Goal: Task Accomplishment & Management: Manage account settings

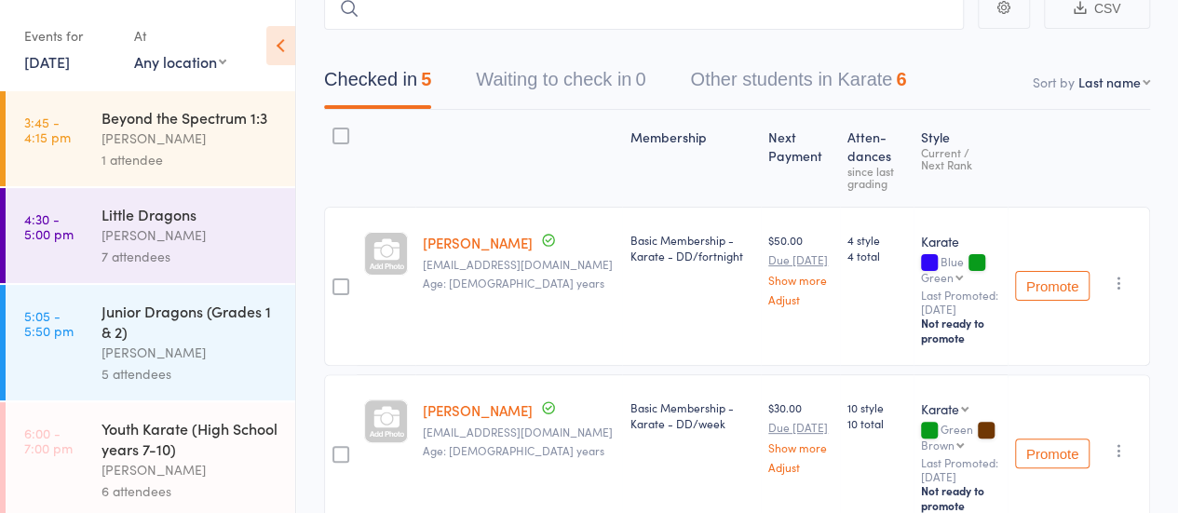
scroll to position [123, 0]
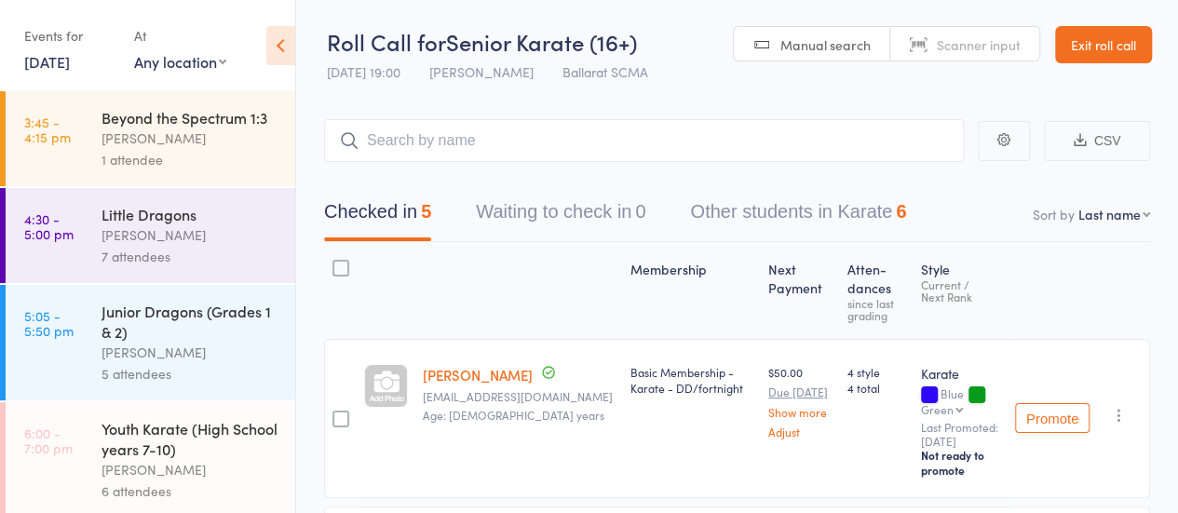
click at [70, 64] on link "15 Sep, 2025" at bounding box center [47, 61] width 46 height 20
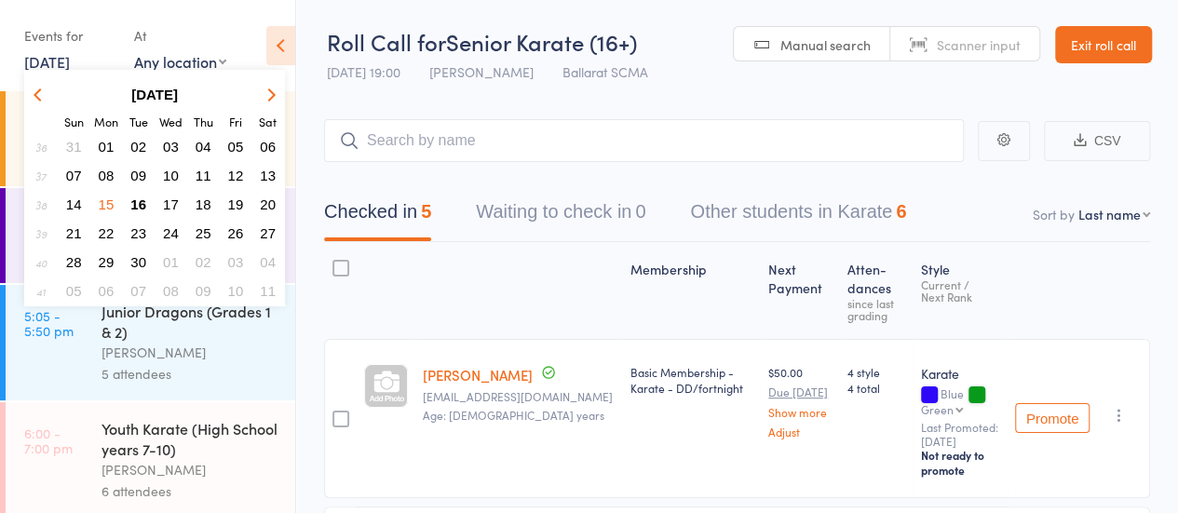
click at [135, 202] on span "16" at bounding box center [138, 205] width 16 height 16
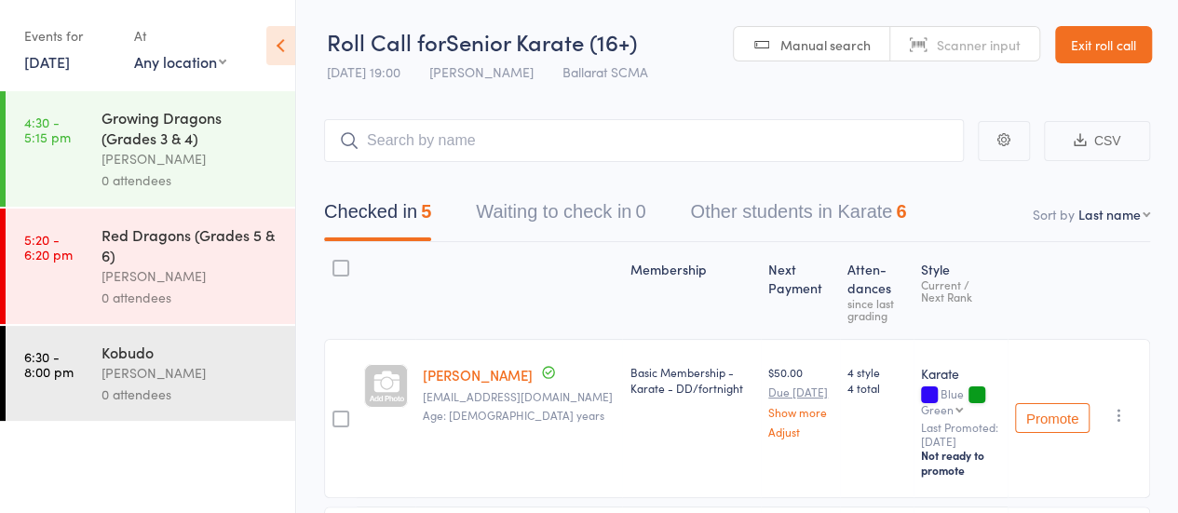
click at [121, 182] on div "0 attendees" at bounding box center [191, 180] width 178 height 21
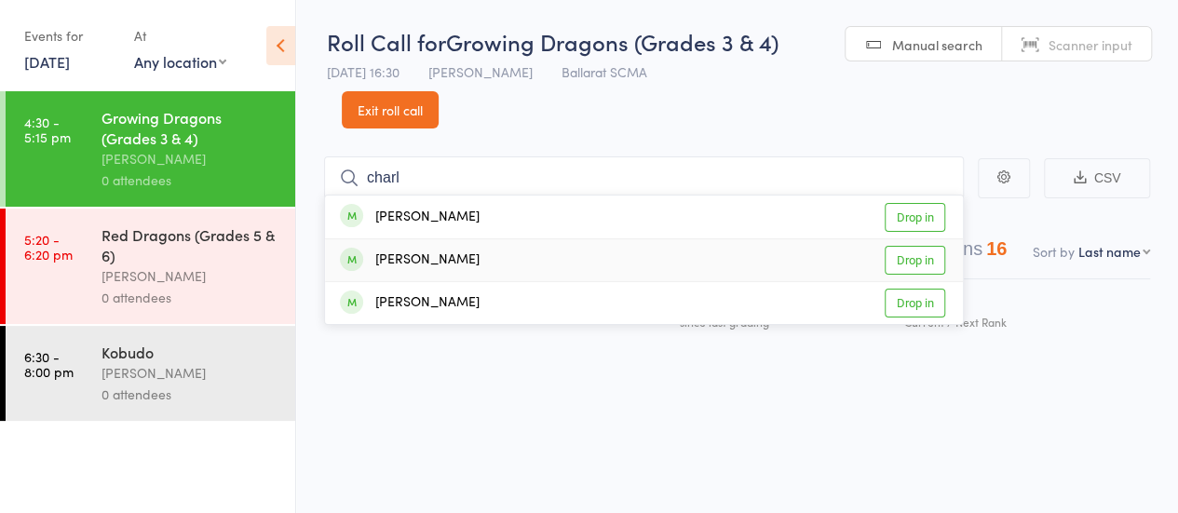
type input "charl"
click at [905, 265] on link "Drop in" at bounding box center [915, 260] width 61 height 29
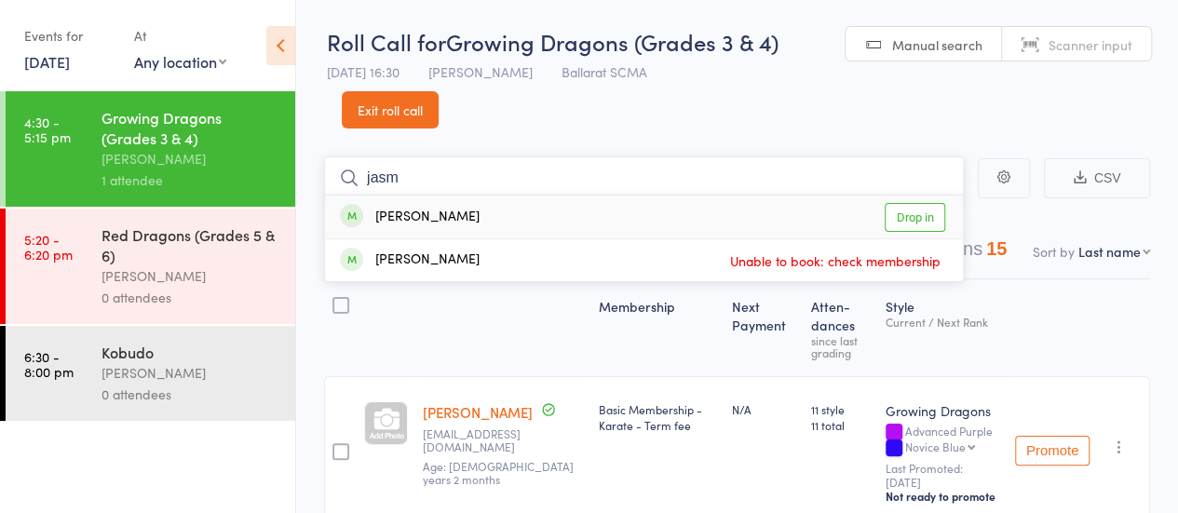
type input "jasm"
click at [909, 226] on link "Drop in" at bounding box center [915, 217] width 61 height 29
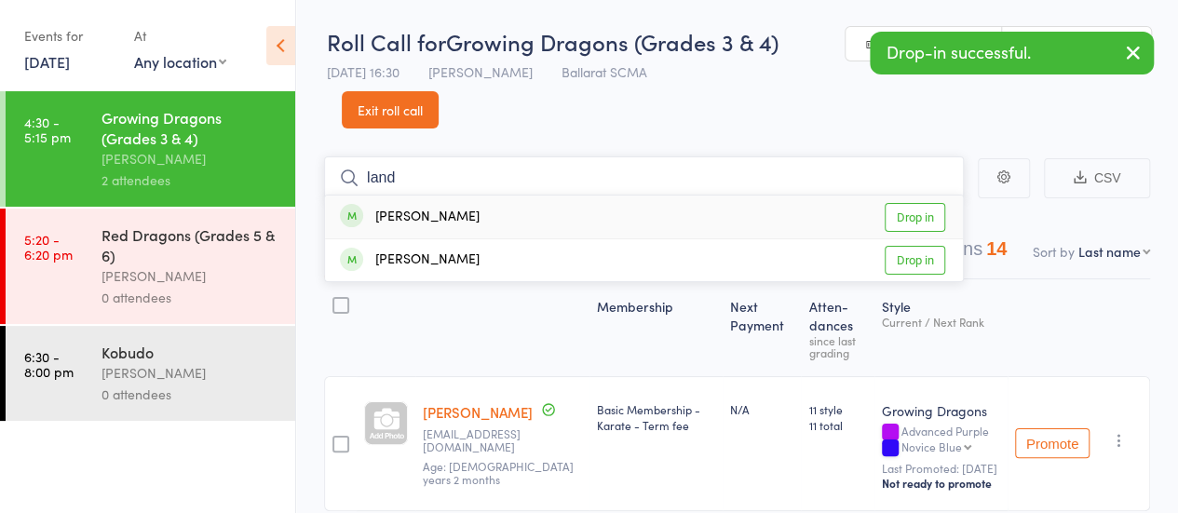
type input "land"
click at [905, 219] on link "Drop in" at bounding box center [915, 217] width 61 height 29
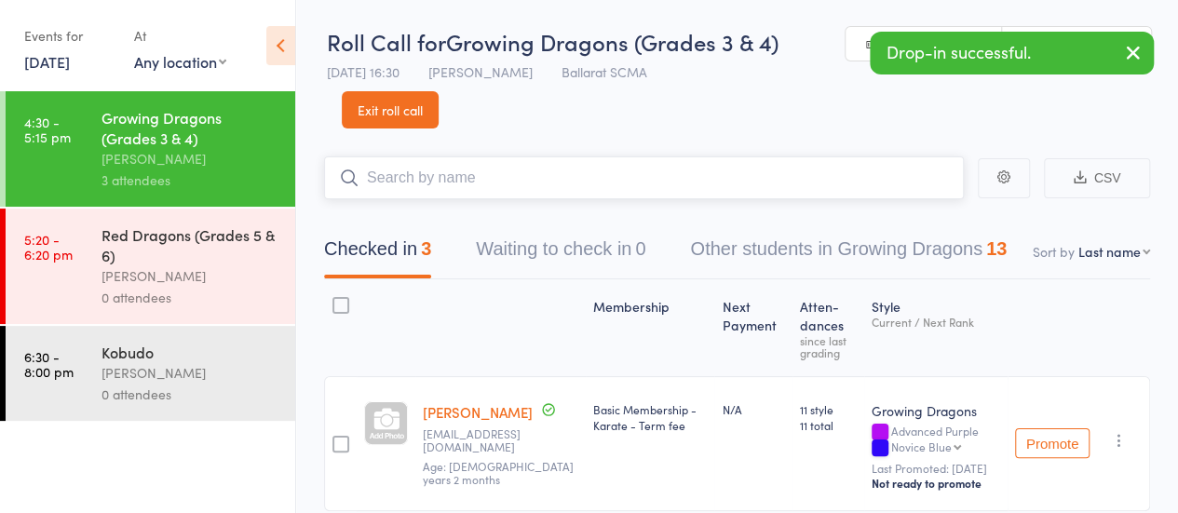
click at [679, 177] on input "search" at bounding box center [644, 177] width 640 height 43
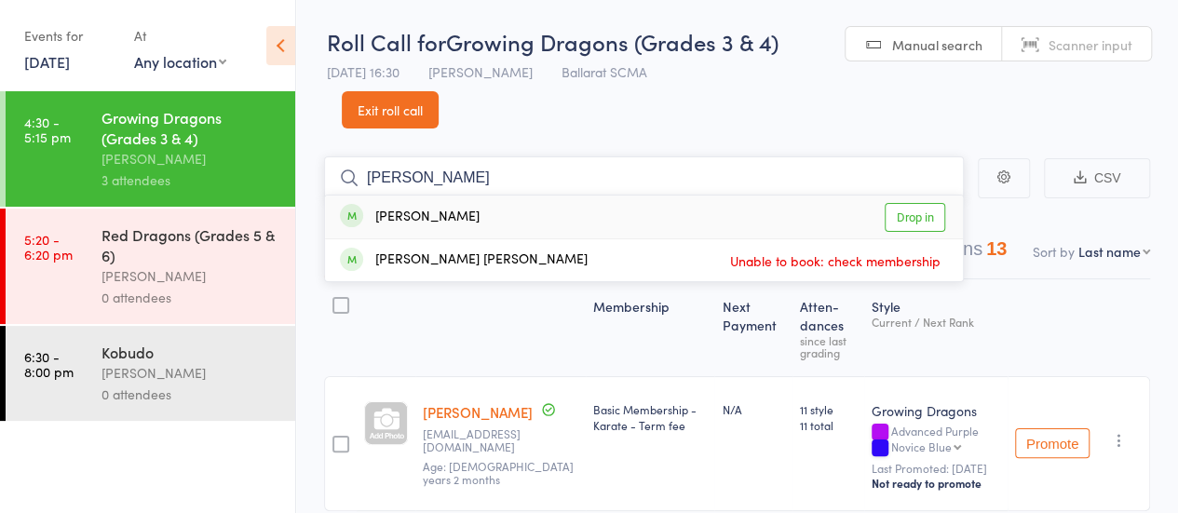
type input "archie"
click at [898, 225] on link "Drop in" at bounding box center [915, 217] width 61 height 29
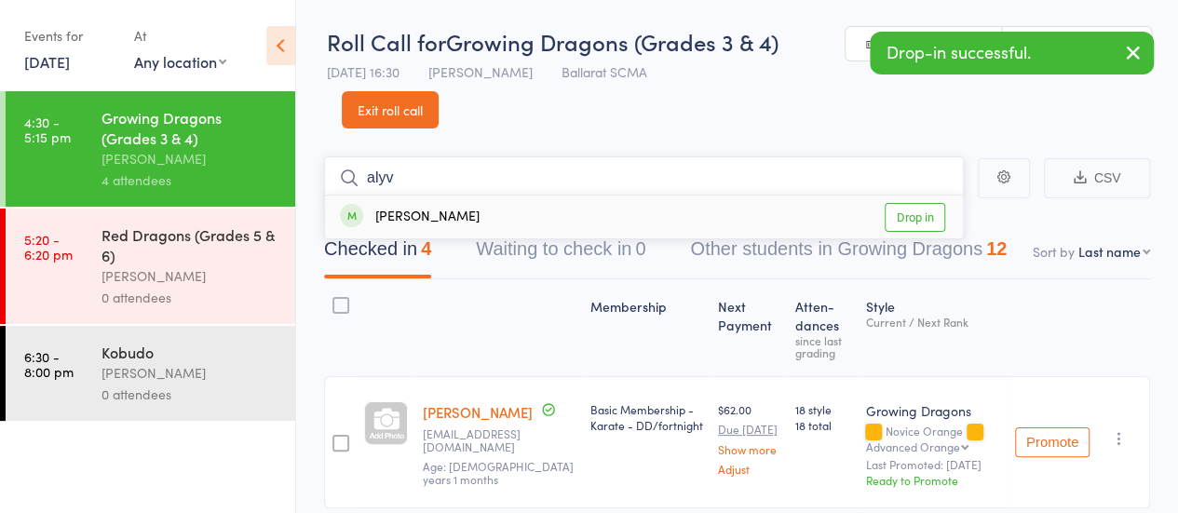
type input "alyv"
click at [920, 211] on link "Drop in" at bounding box center [915, 217] width 61 height 29
type input "gabr"
click at [906, 217] on link "Drop in" at bounding box center [915, 217] width 61 height 29
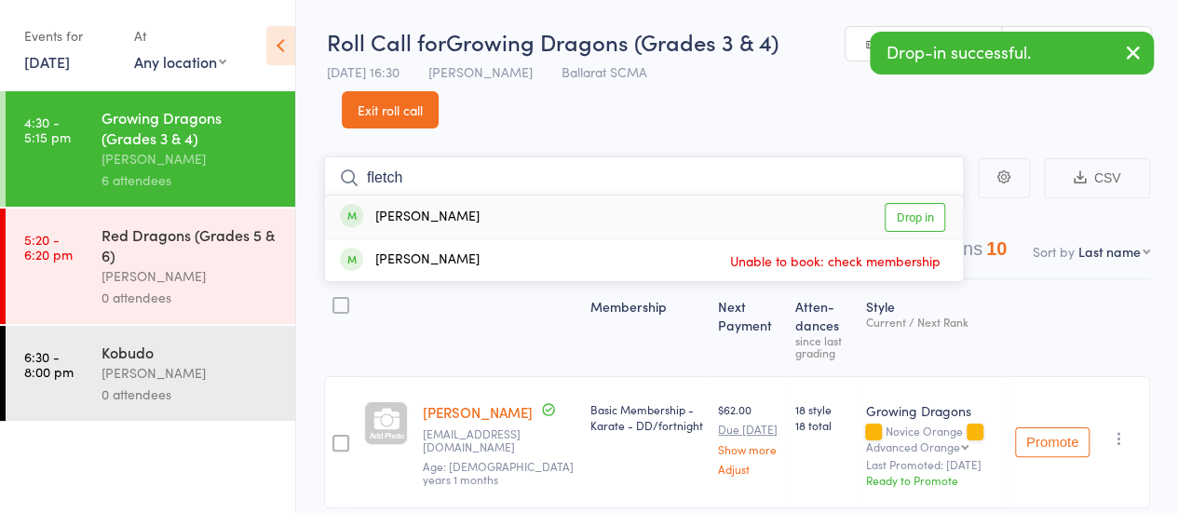
type input "fletch"
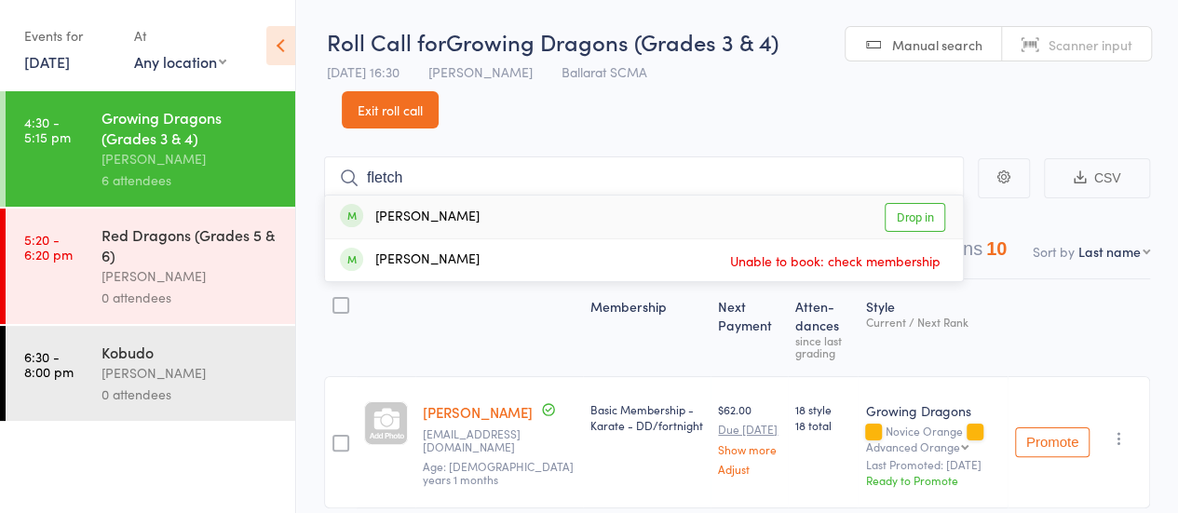
click at [915, 215] on link "Drop in" at bounding box center [915, 217] width 61 height 29
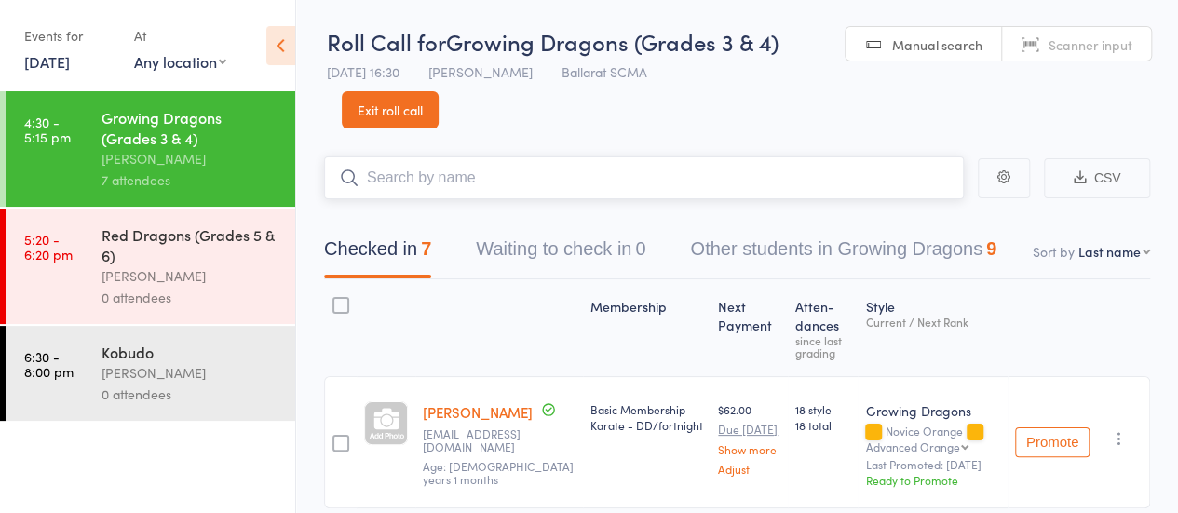
click at [399, 172] on input "search" at bounding box center [644, 177] width 640 height 43
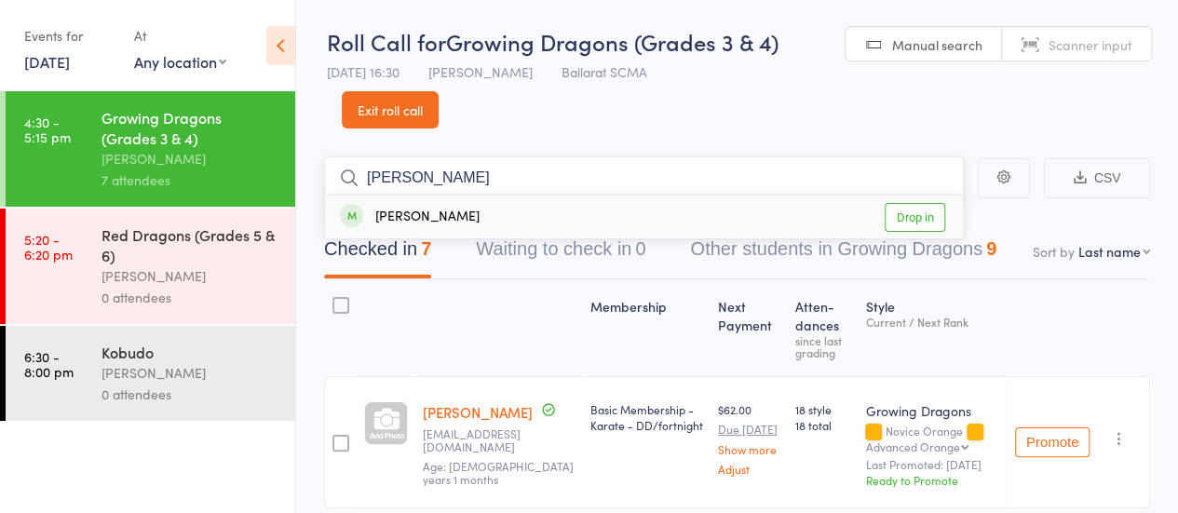
type input "sarah"
click at [924, 217] on link "Drop in" at bounding box center [915, 217] width 61 height 29
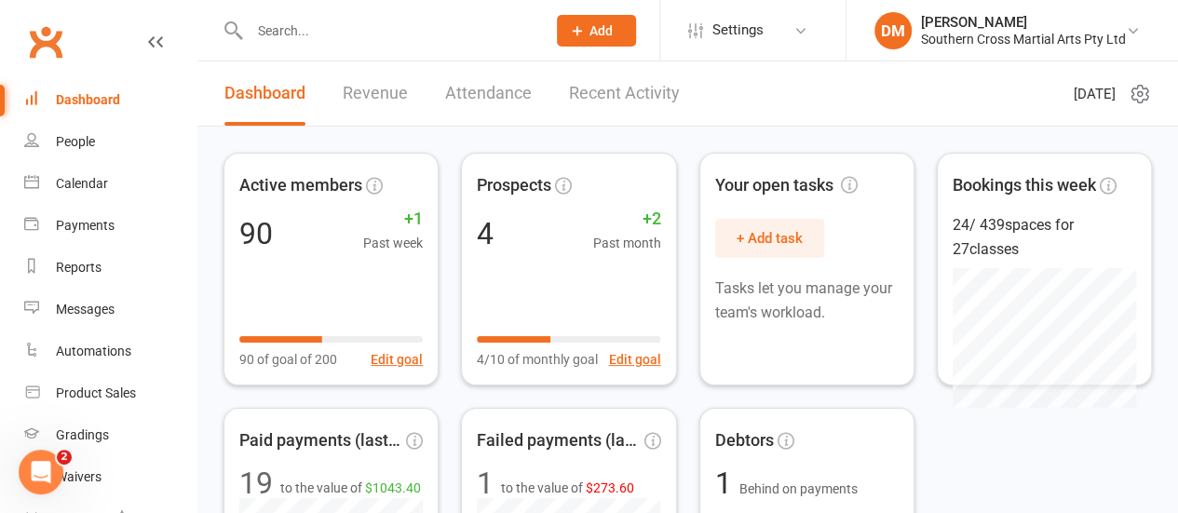
click at [306, 25] on input "text" at bounding box center [388, 31] width 289 height 26
type input "[PERSON_NAME]"
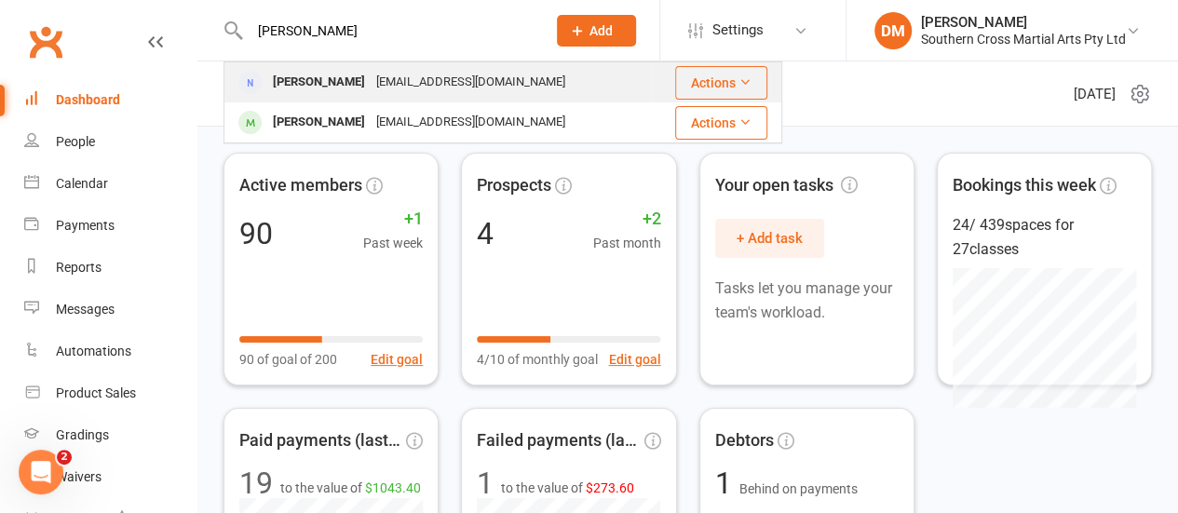
click at [410, 83] on div "[EMAIL_ADDRESS][DOMAIN_NAME]" at bounding box center [471, 82] width 200 height 27
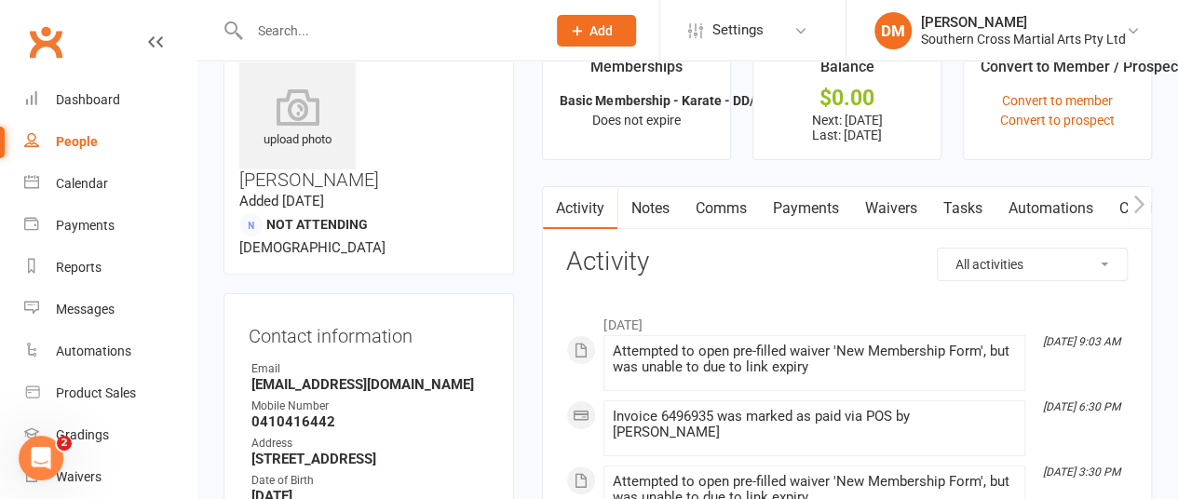
scroll to position [45, 0]
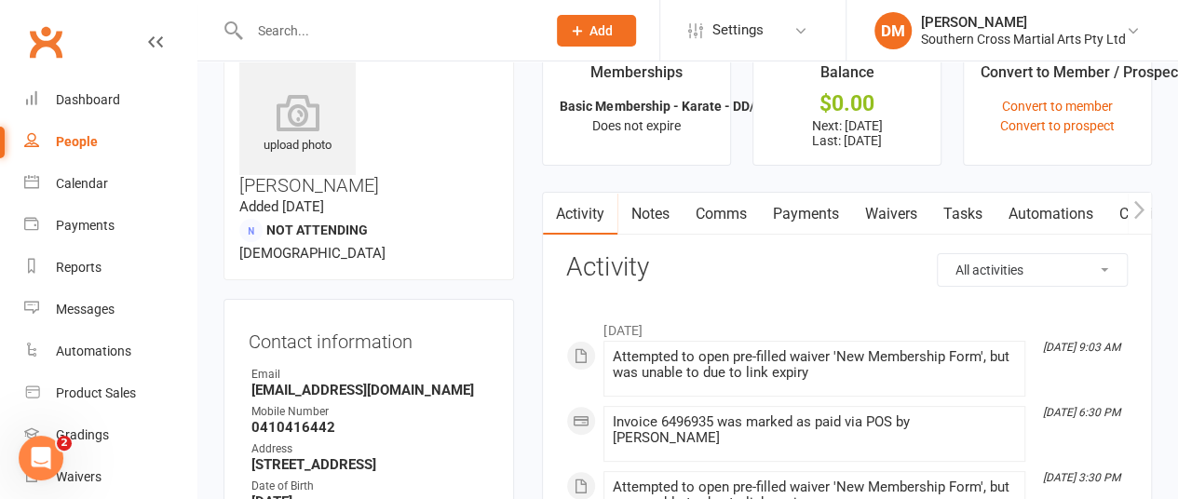
click at [878, 217] on link "Waivers" at bounding box center [890, 214] width 78 height 43
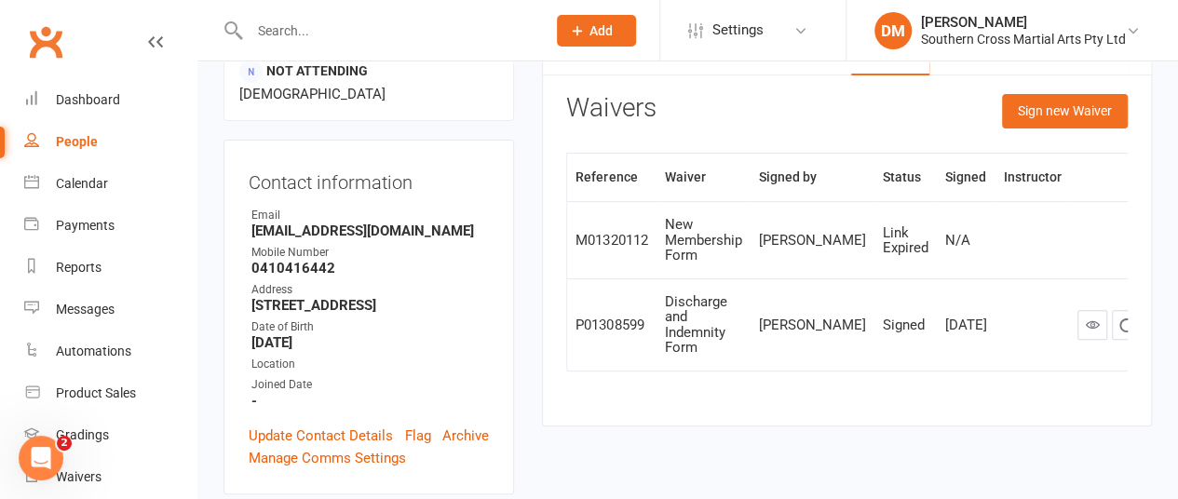
scroll to position [143, 0]
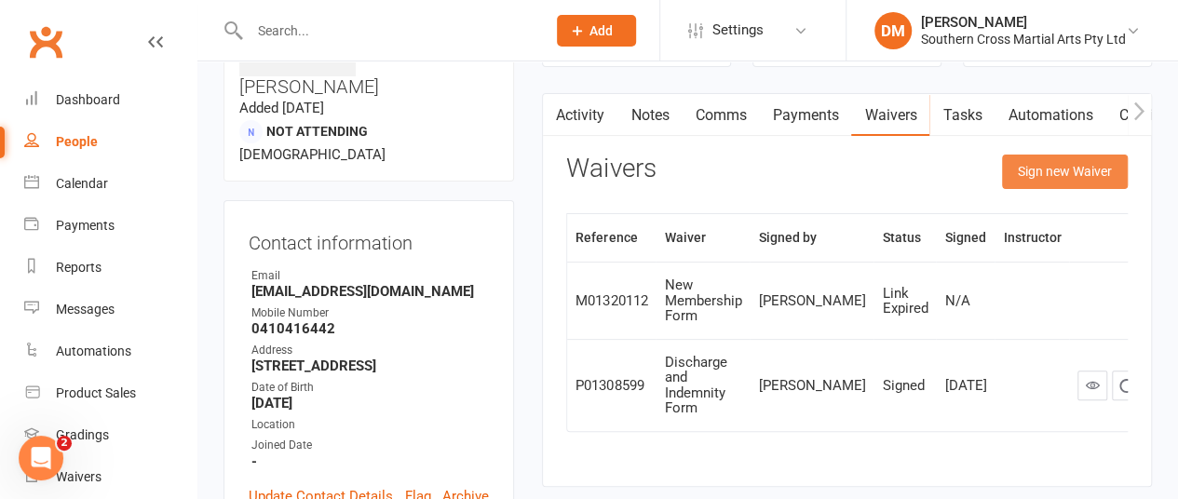
click at [1033, 168] on button "Sign new Waiver" at bounding box center [1065, 172] width 126 height 34
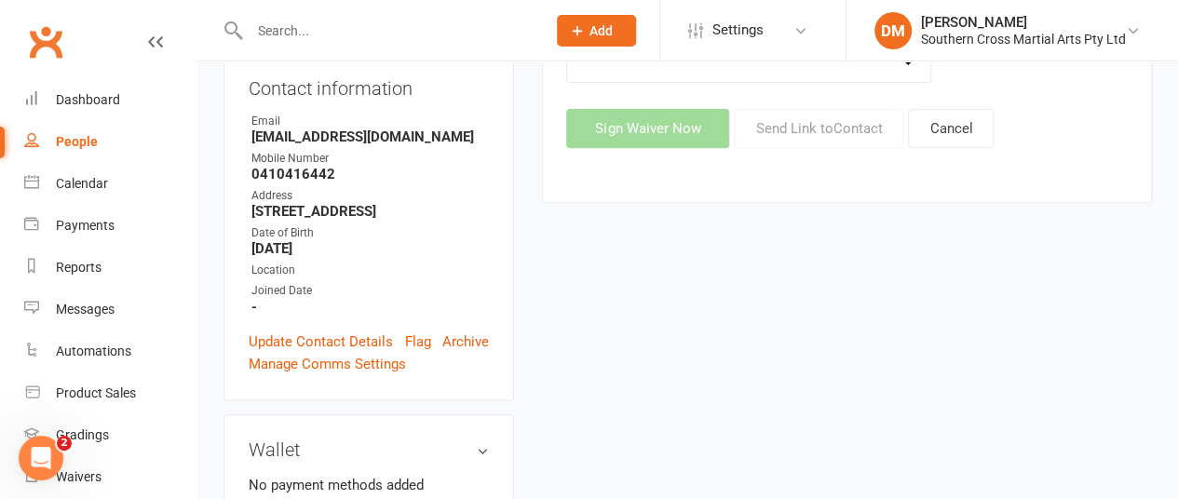
scroll to position [92, 0]
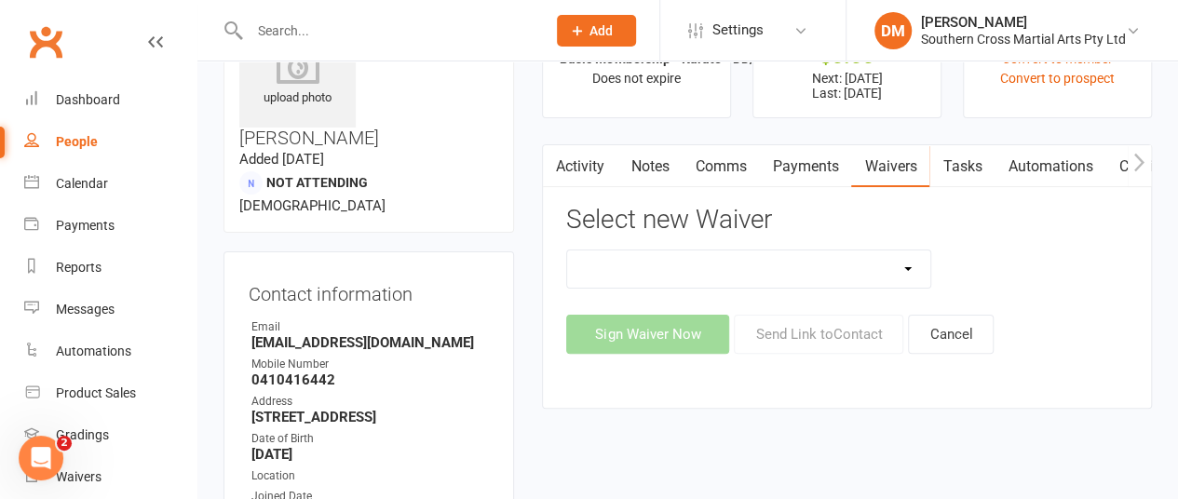
click at [899, 263] on select "Demo - Payment Authority Waiver NAC Payment only form New Membership Form Non-A…" at bounding box center [748, 269] width 363 height 37
select select "14761"
click at [567, 251] on select "Demo - Payment Authority Waiver NAC Payment only form New Membership Form Non-A…" at bounding box center [748, 269] width 363 height 37
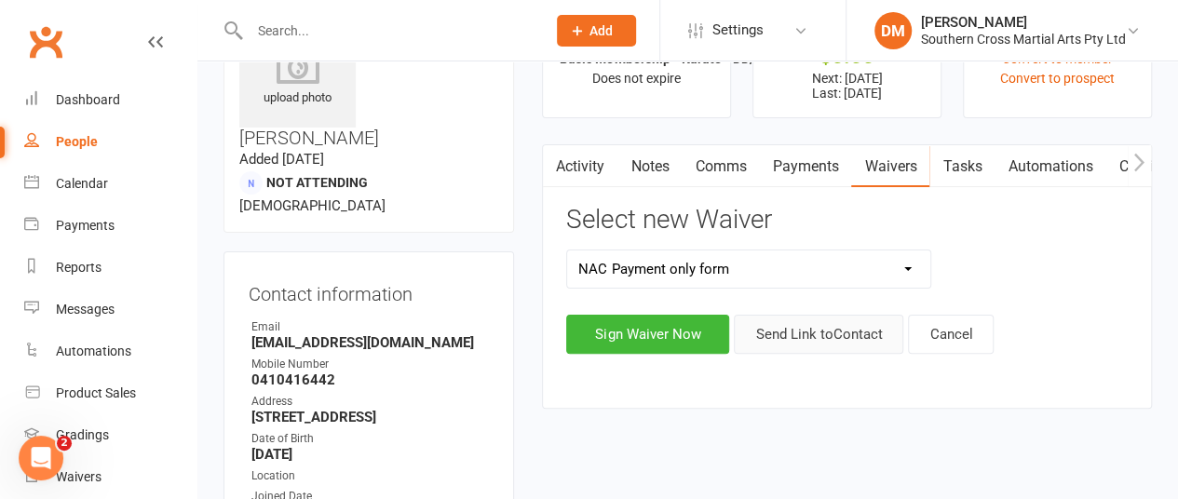
click at [824, 330] on button "Send Link to Contact" at bounding box center [819, 334] width 170 height 39
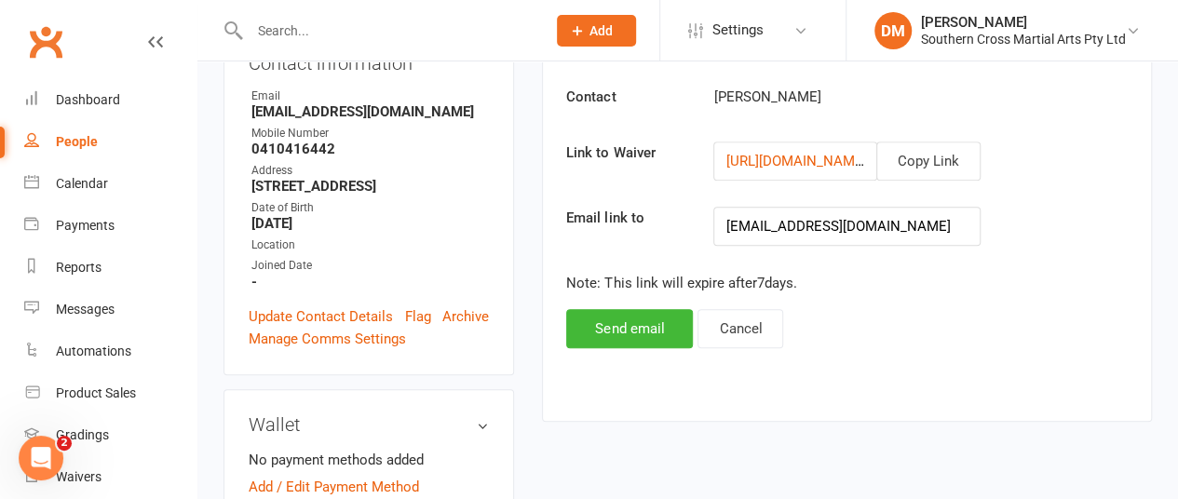
scroll to position [244, 0]
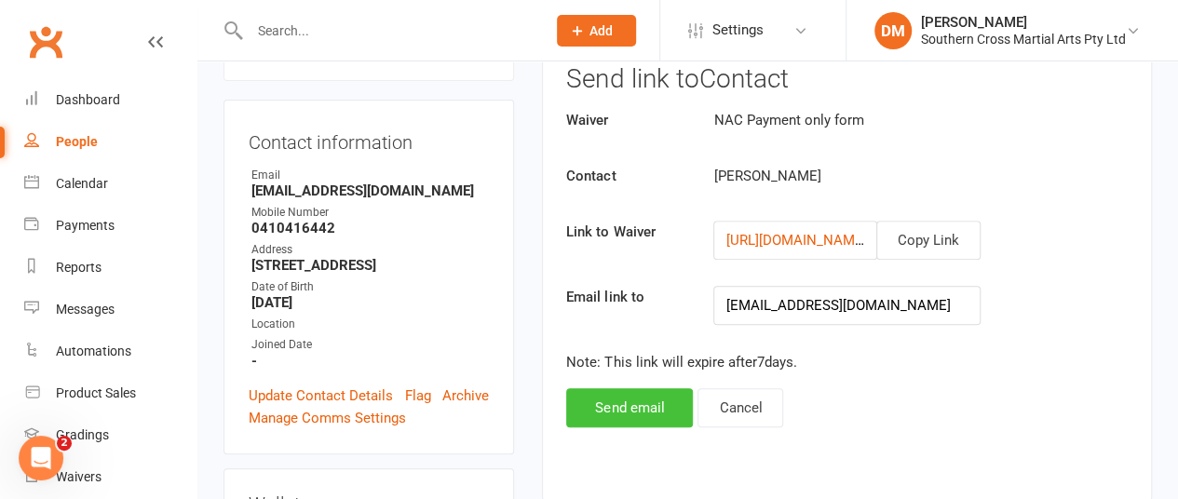
click at [654, 401] on button "Send email" at bounding box center [629, 407] width 127 height 39
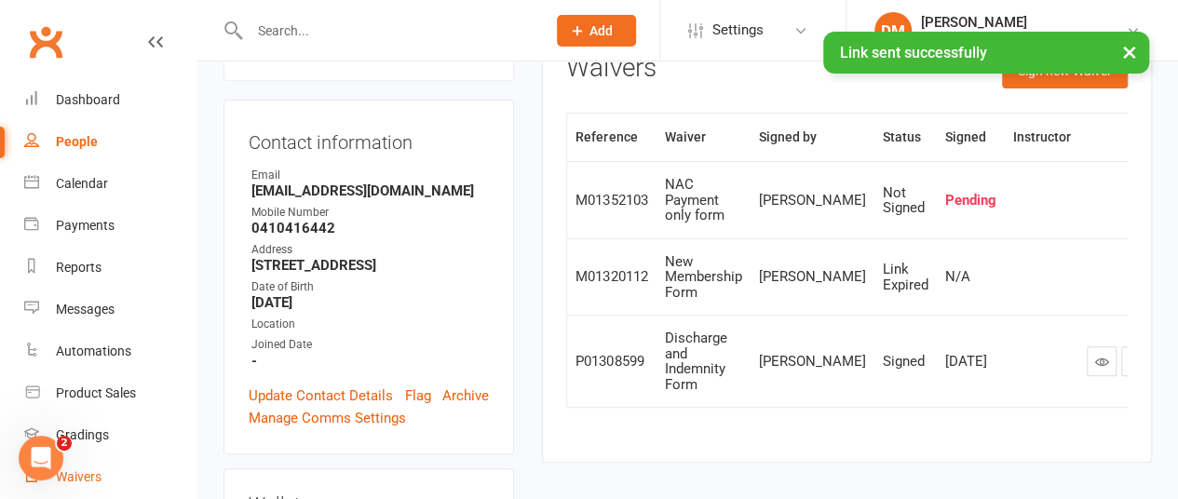
click at [88, 483] on div "Waivers" at bounding box center [79, 476] width 46 height 15
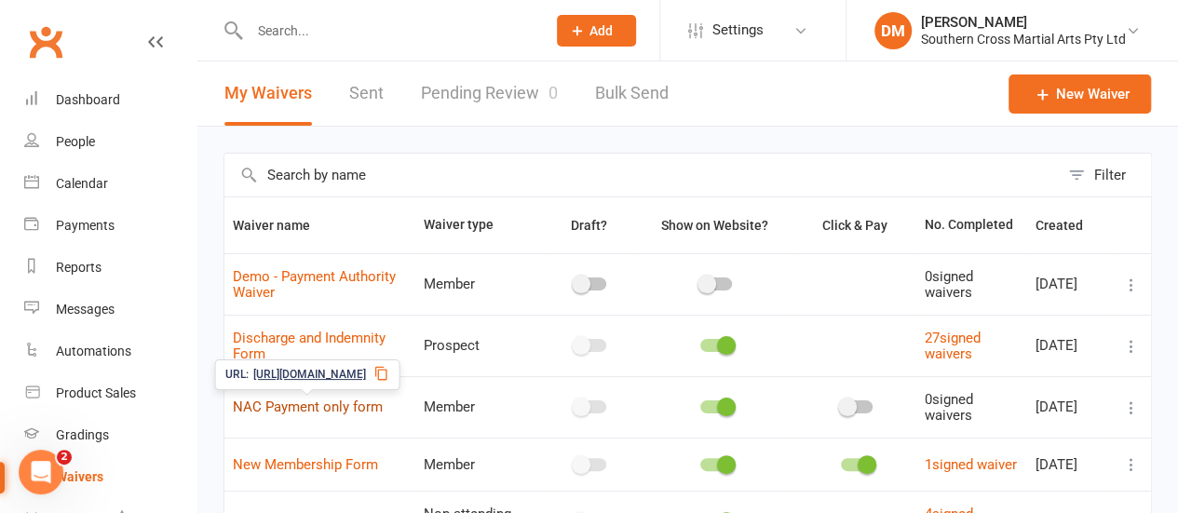
click at [360, 407] on link "NAC Payment only form" at bounding box center [308, 407] width 150 height 17
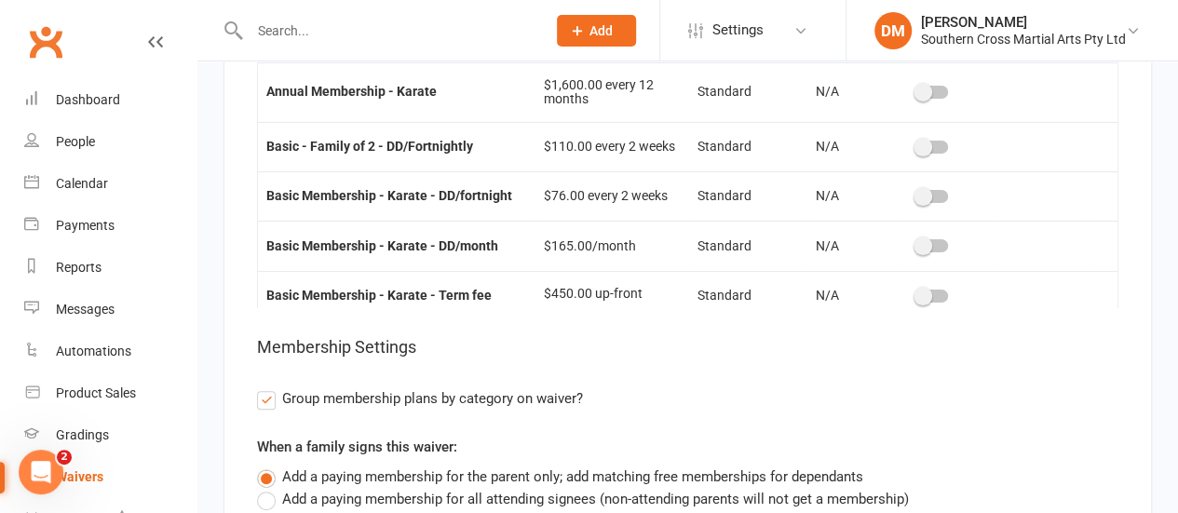
scroll to position [149, 0]
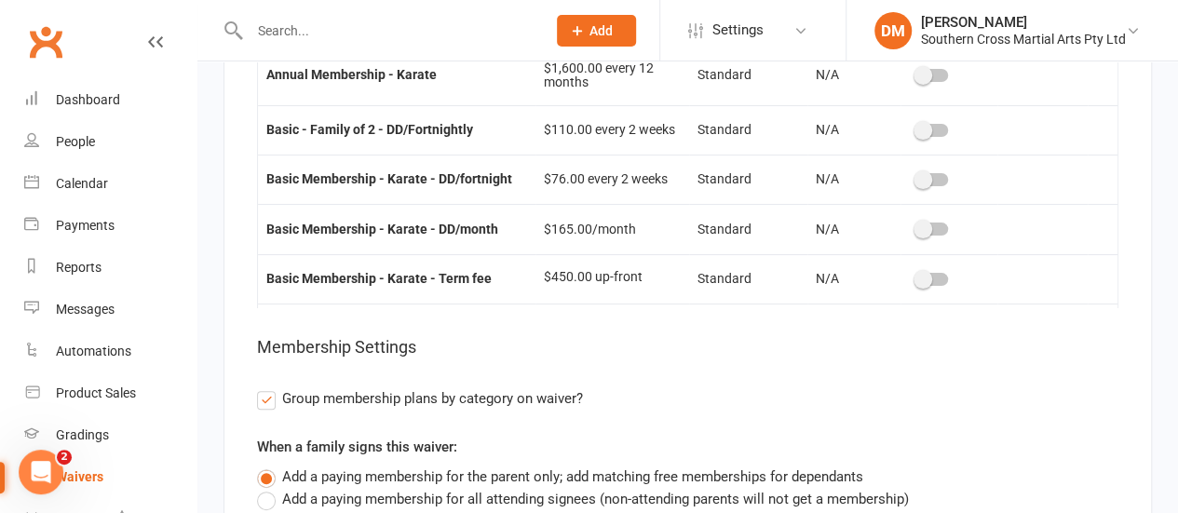
drag, startPoint x: 922, startPoint y: 191, endPoint x: 927, endPoint y: 204, distance: 13.8
click at [927, 204] on td at bounding box center [949, 228] width 96 height 49
click at [927, 223] on div at bounding box center [933, 229] width 32 height 13
click at [917, 226] on input "checkbox" at bounding box center [917, 226] width 0 height 0
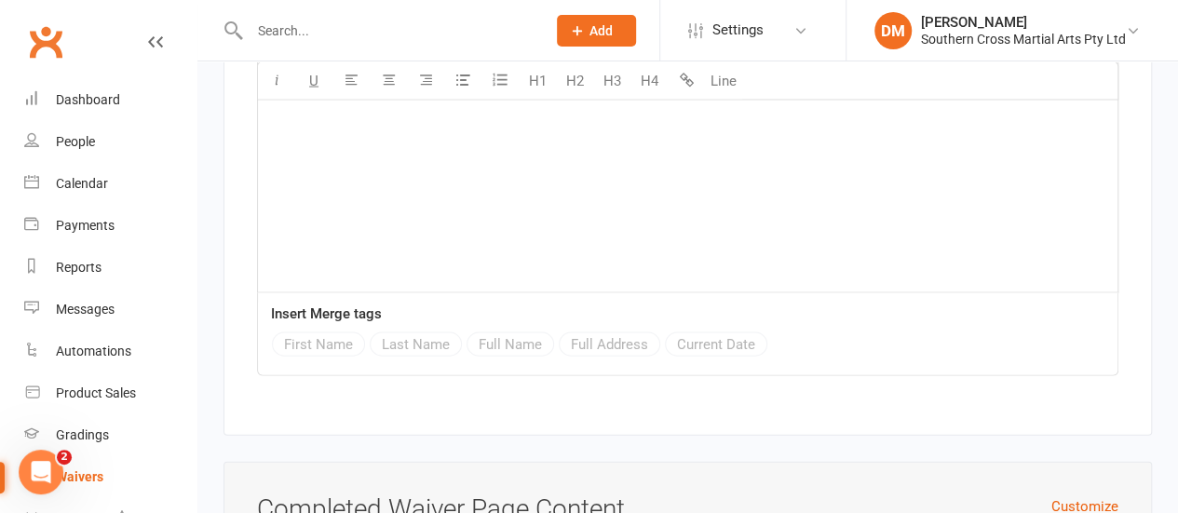
scroll to position [5848, 0]
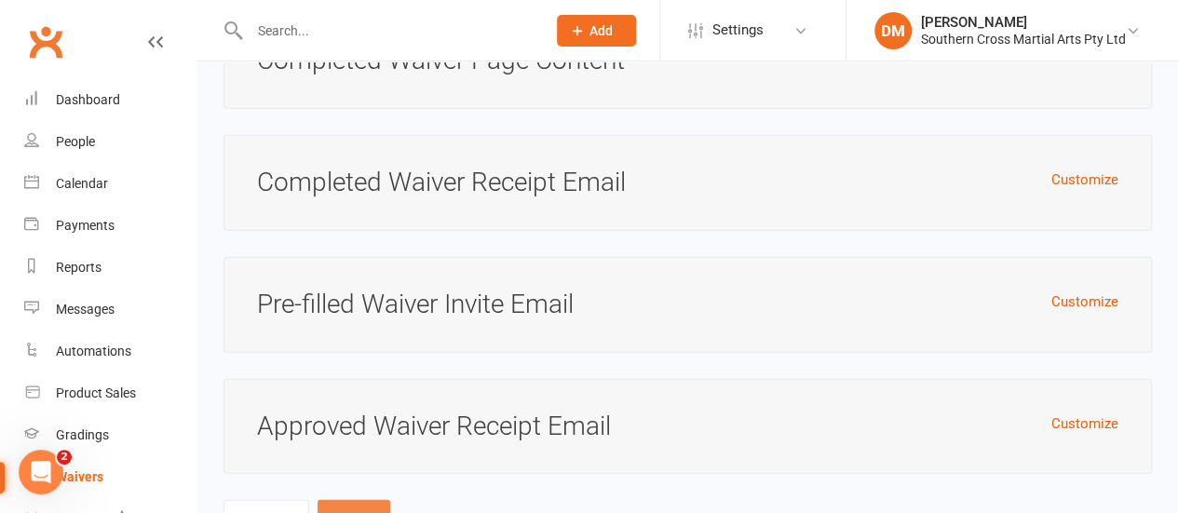
click at [345, 500] on button "Save" at bounding box center [354, 519] width 73 height 39
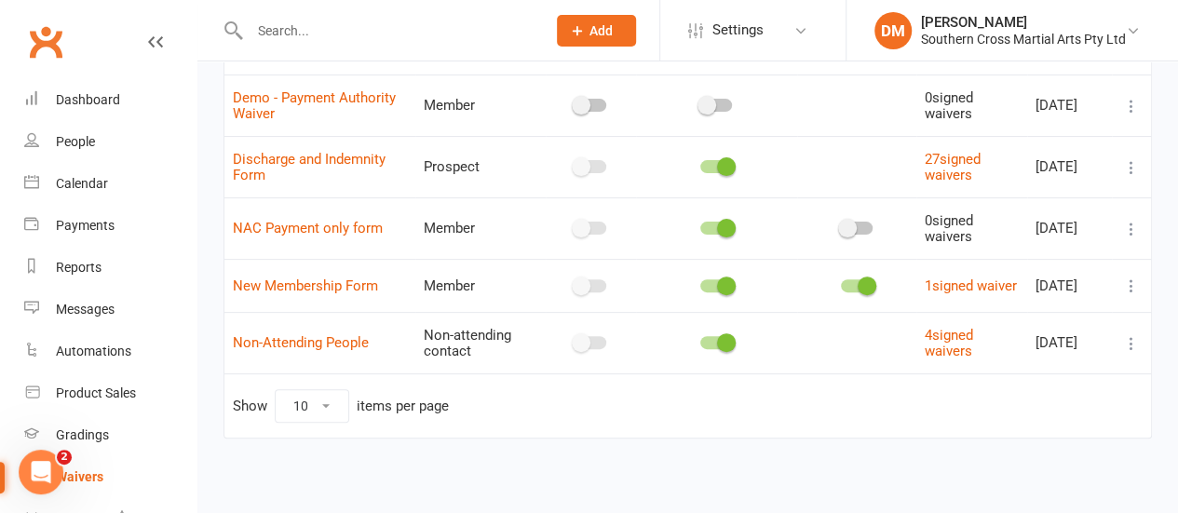
scroll to position [188, 0]
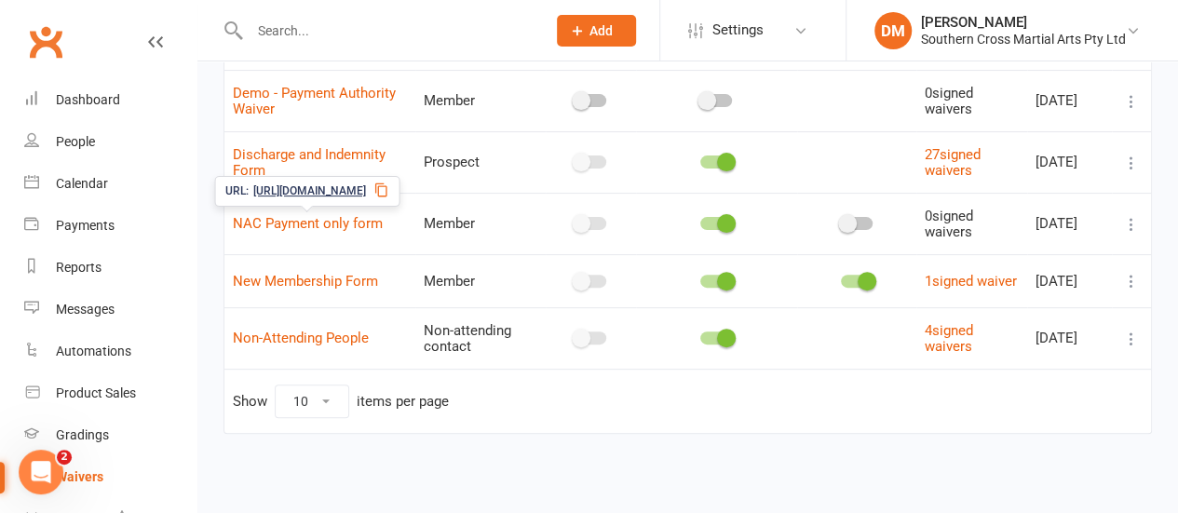
click at [324, 226] on span "NAC Payment only form" at bounding box center [308, 223] width 150 height 35
click at [1128, 219] on icon at bounding box center [1131, 224] width 19 height 19
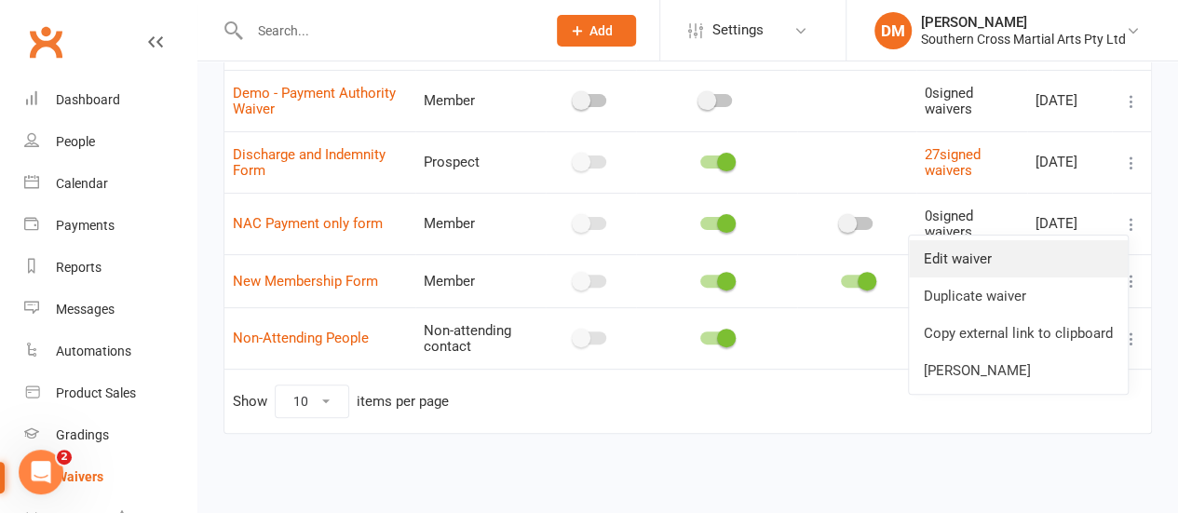
click at [1012, 269] on link "Edit waiver" at bounding box center [1018, 258] width 219 height 37
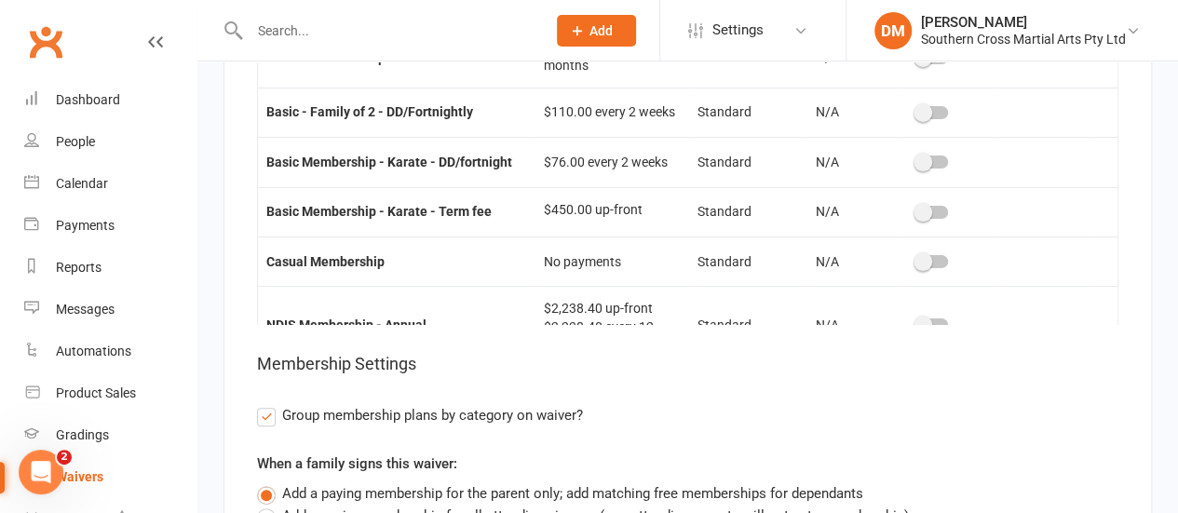
scroll to position [201, 0]
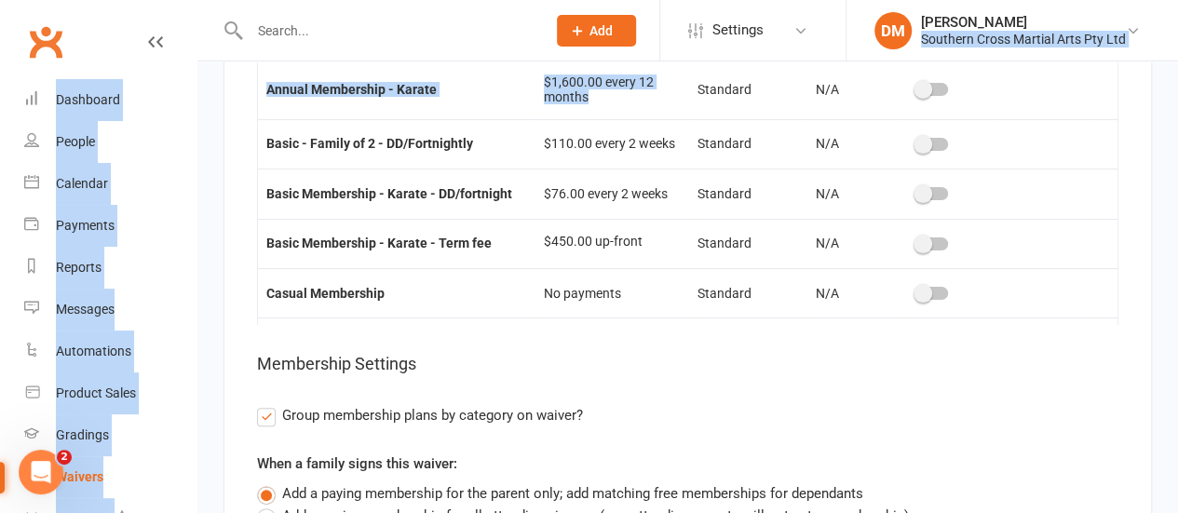
drag, startPoint x: 1023, startPoint y: 16, endPoint x: 640, endPoint y: 63, distance: 385.8
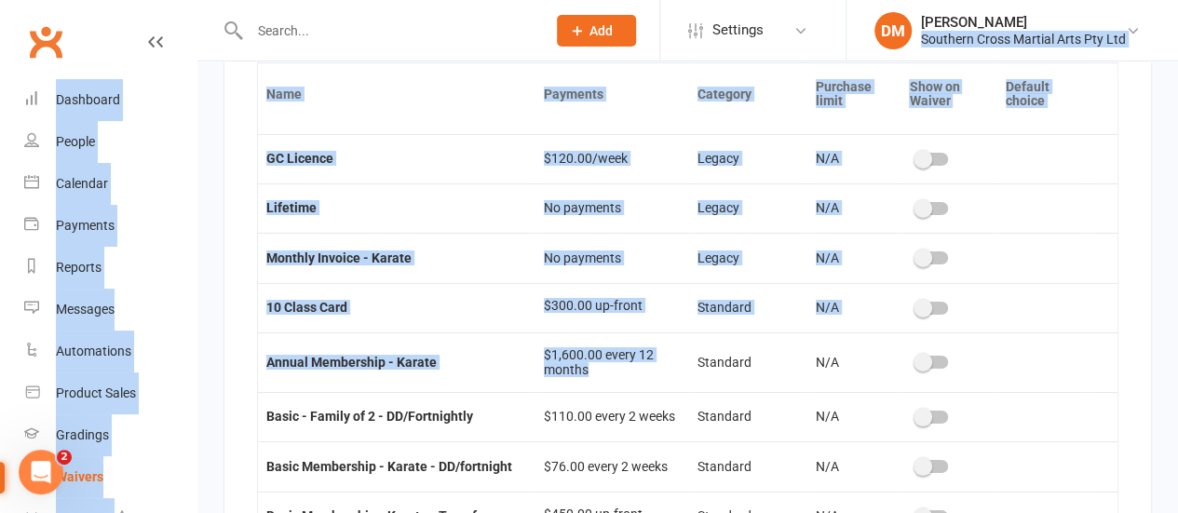
scroll to position [3239, 0]
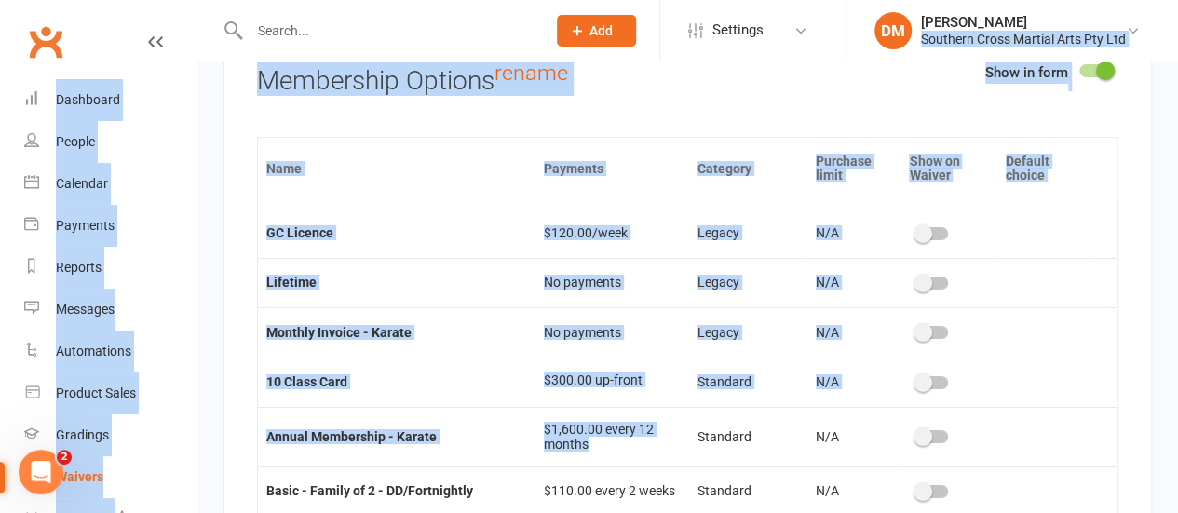
click at [1059, 280] on td at bounding box center [1043, 282] width 90 height 49
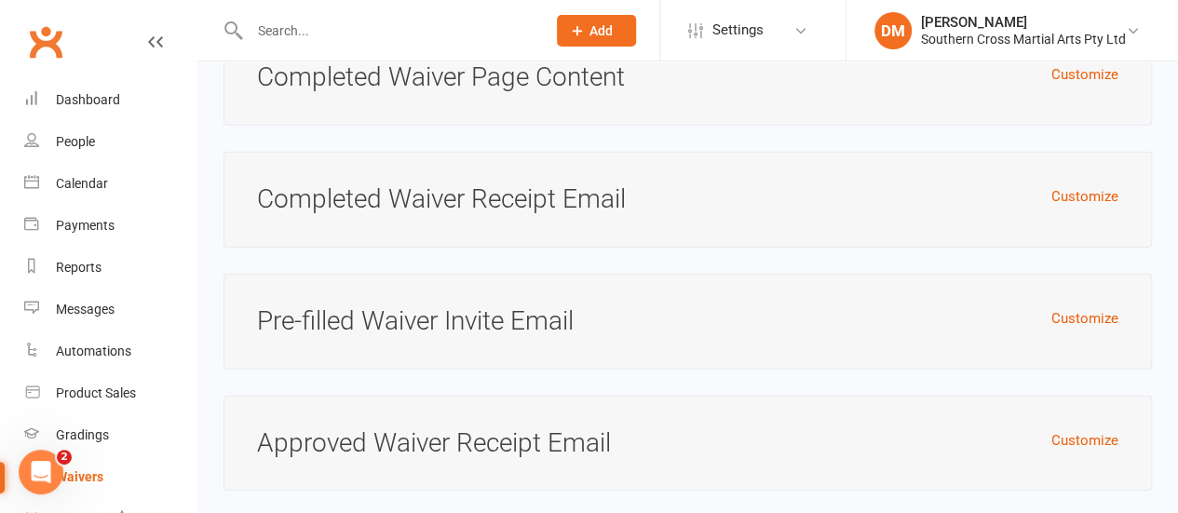
scroll to position [5897, 0]
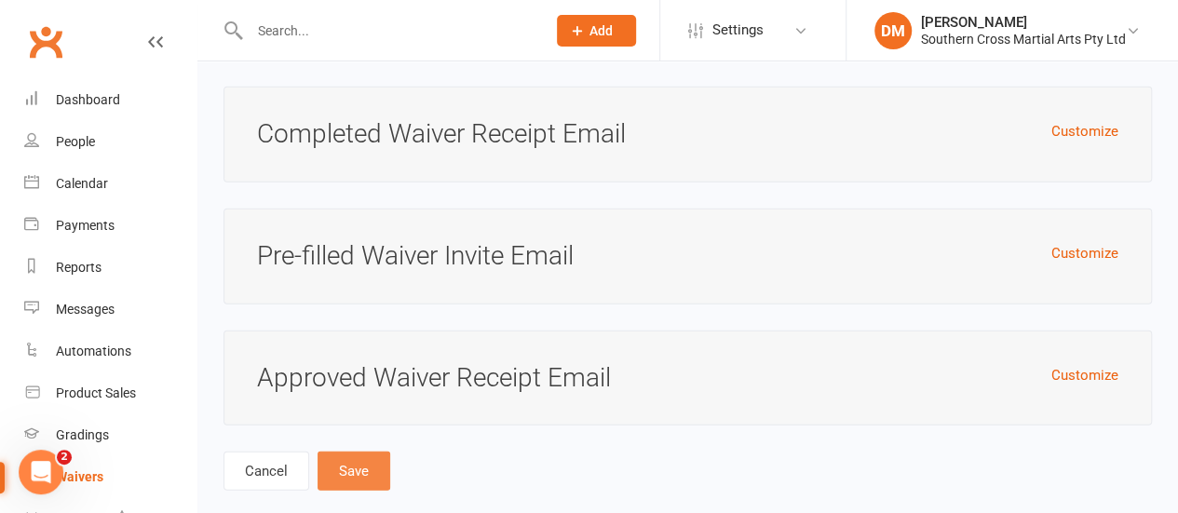
click at [363, 452] on button "Save" at bounding box center [354, 471] width 73 height 39
